Goal: Transaction & Acquisition: Purchase product/service

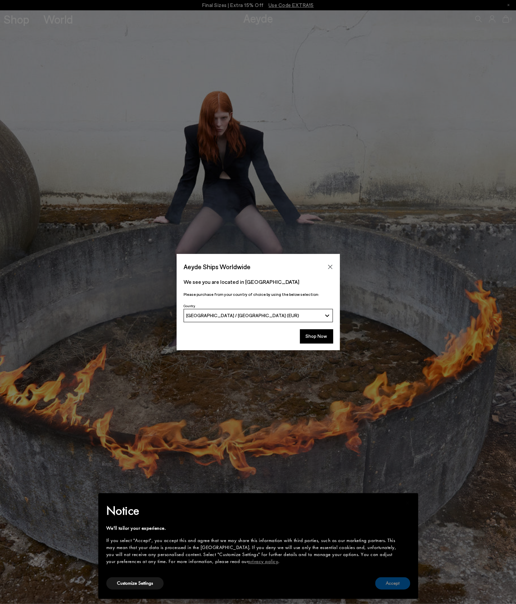
click at [401, 581] on button "Accept" at bounding box center [392, 583] width 35 height 12
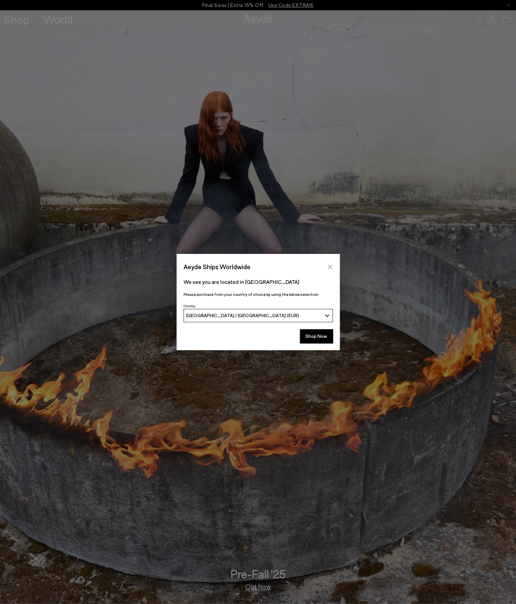
click at [328, 265] on icon "Close" at bounding box center [330, 266] width 5 height 5
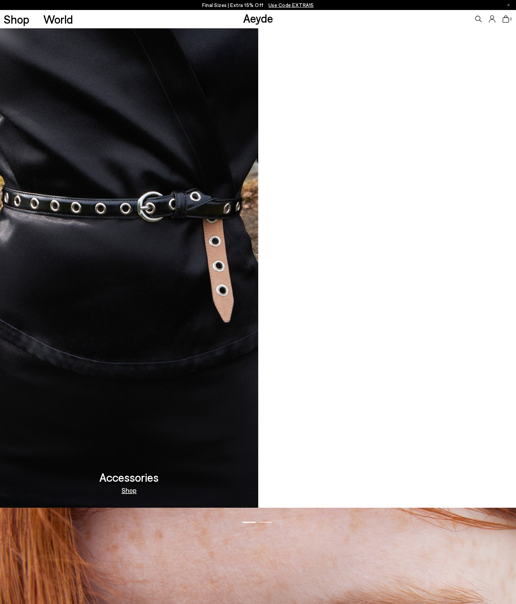
scroll to position [1442, 0]
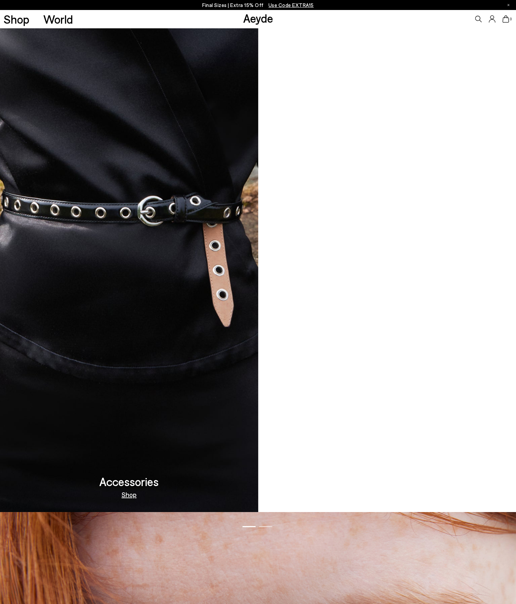
click at [437, 327] on video at bounding box center [387, 215] width 258 height 594
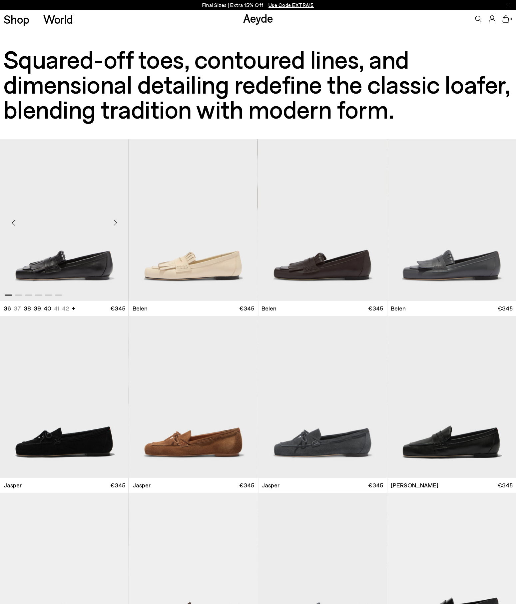
click at [91, 256] on img "1 / 6" at bounding box center [64, 220] width 129 height 162
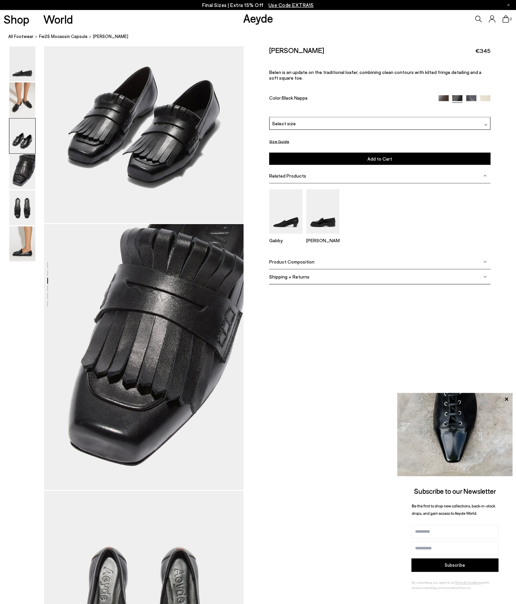
scroll to position [632, 0]
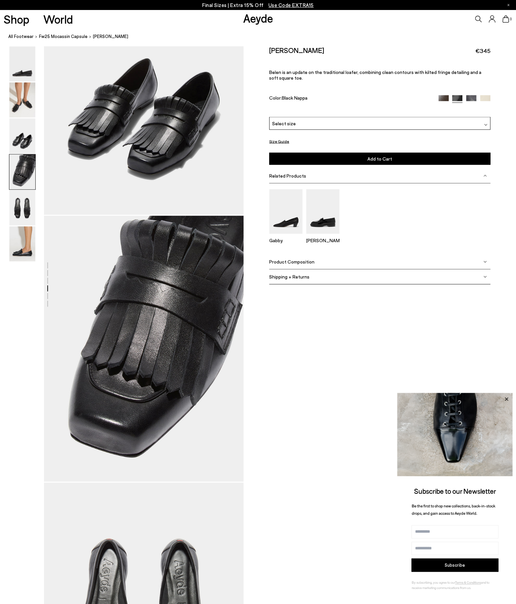
click at [506, 398] on icon at bounding box center [506, 398] width 3 height 3
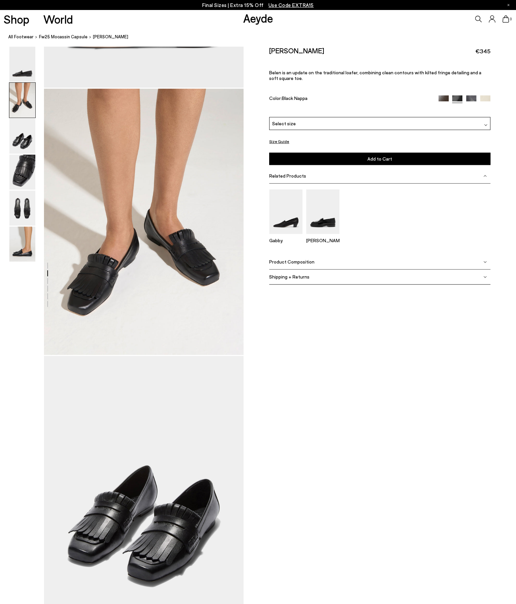
scroll to position [0, 0]
